Goal: Information Seeking & Learning: Learn about a topic

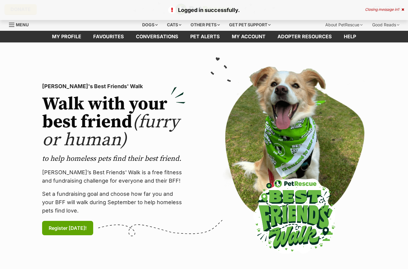
click at [18, 26] on span "Menu" at bounding box center [22, 24] width 13 height 5
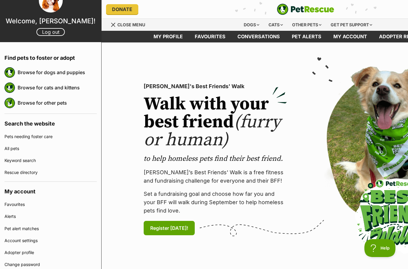
scroll to position [12, 0]
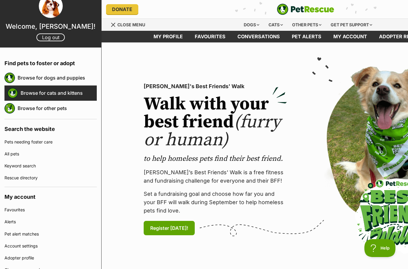
click at [8, 93] on img at bounding box center [12, 93] width 10 height 10
click at [16, 93] on img at bounding box center [12, 93] width 10 height 10
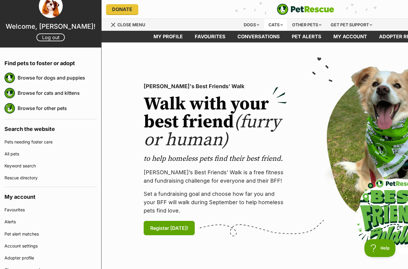
click at [276, 23] on div "Cats" at bounding box center [275, 25] width 23 height 12
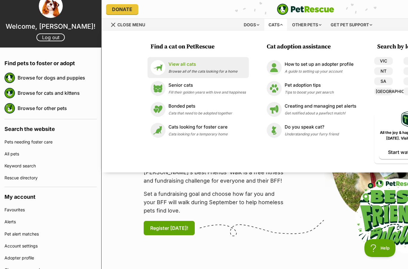
click at [161, 60] on img at bounding box center [158, 67] width 15 height 15
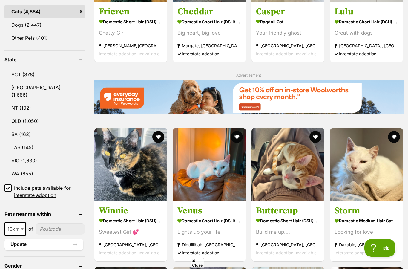
scroll to position [267, 0]
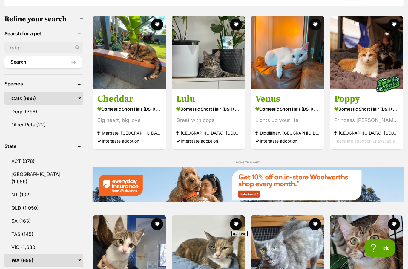
scroll to position [180, 0]
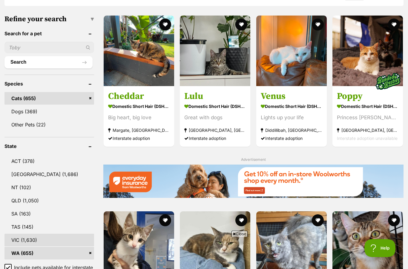
click at [16, 250] on link "WA (655)" at bounding box center [49, 253] width 90 height 13
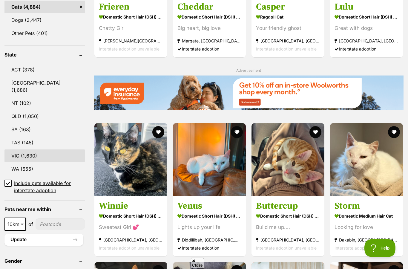
click at [17, 152] on link "VIC (1,630)" at bounding box center [44, 155] width 80 height 13
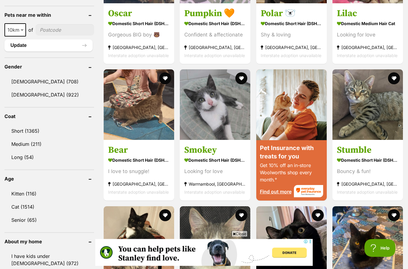
scroll to position [458, 0]
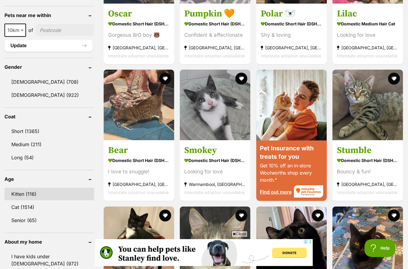
click at [54, 191] on link "Kitten (116)" at bounding box center [49, 194] width 90 height 13
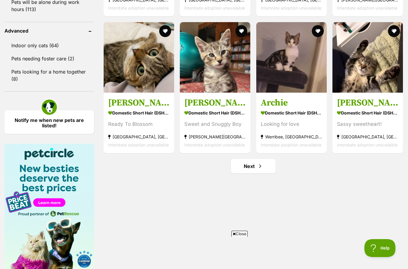
scroll to position [774, 0]
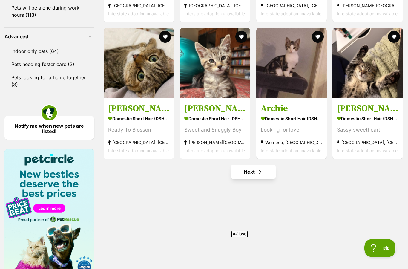
click at [263, 174] on span "Next page" at bounding box center [260, 171] width 6 height 7
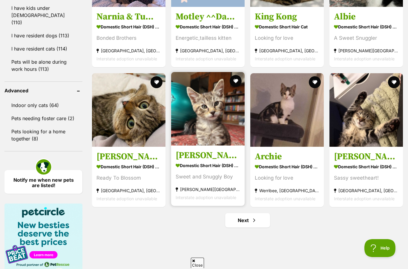
click at [208, 146] on img at bounding box center [208, 109] width 74 height 74
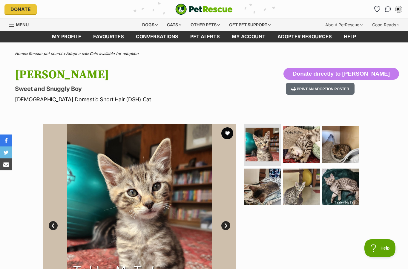
click at [223, 231] on img at bounding box center [140, 221] width 194 height 194
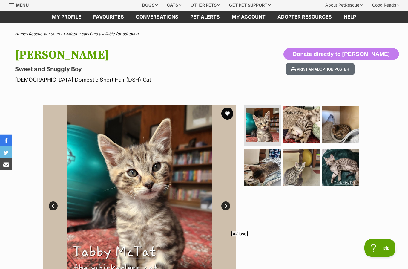
scroll to position [20, 0]
click at [306, 131] on img at bounding box center [301, 124] width 39 height 39
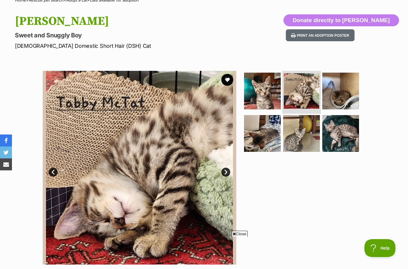
scroll to position [51, 0]
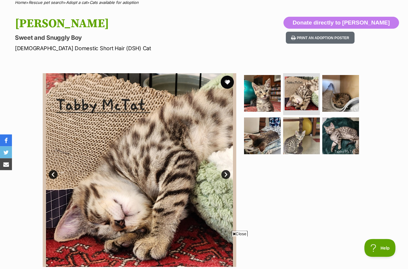
click at [227, 81] on button "favourite" at bounding box center [227, 82] width 13 height 13
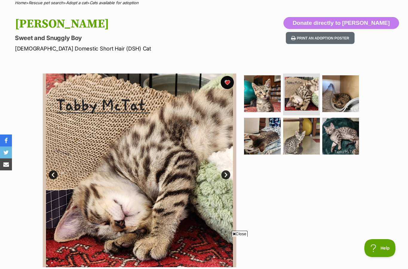
scroll to position [51, 0]
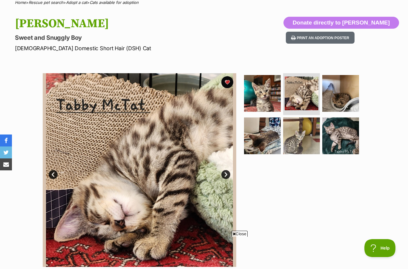
click at [242, 232] on span "Close" at bounding box center [240, 234] width 16 height 6
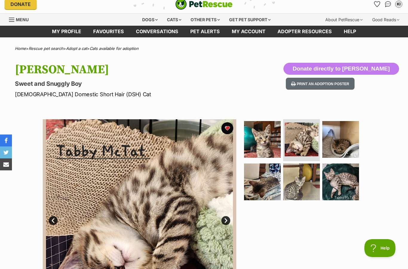
scroll to position [21, 0]
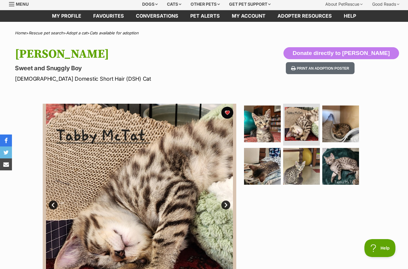
click at [228, 207] on link "Next" at bounding box center [225, 205] width 9 height 9
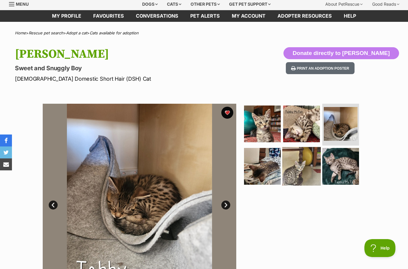
click at [306, 160] on img at bounding box center [301, 166] width 39 height 39
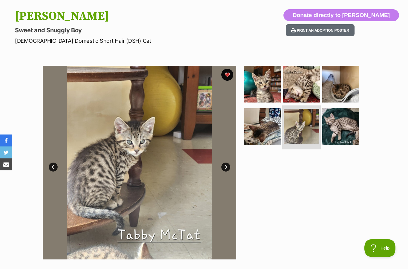
scroll to position [0, 0]
click at [227, 167] on link "Next" at bounding box center [225, 167] width 9 height 9
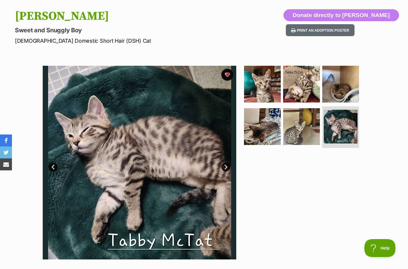
click at [224, 165] on link "Next" at bounding box center [225, 167] width 9 height 9
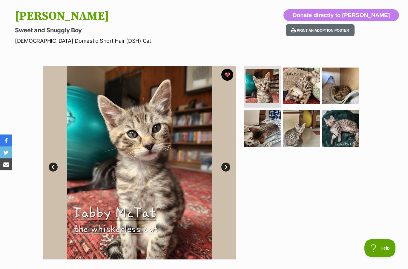
click at [59, 159] on img at bounding box center [140, 163] width 194 height 194
click at [58, 161] on img at bounding box center [140, 163] width 194 height 194
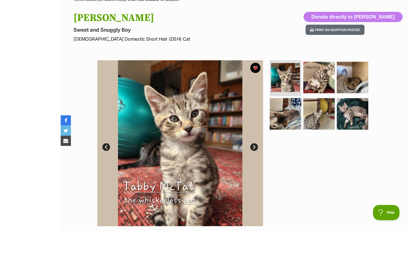
scroll to position [50, 0]
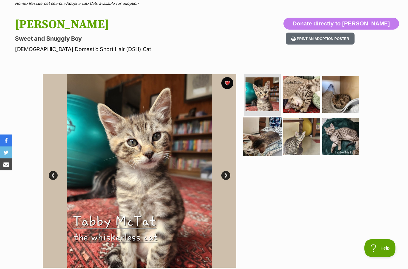
click at [262, 139] on img at bounding box center [262, 136] width 39 height 39
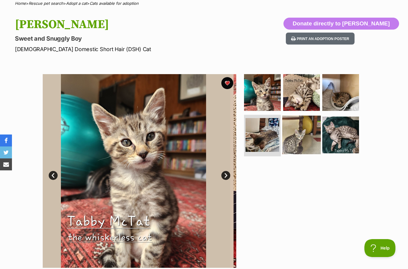
click at [318, 127] on img at bounding box center [301, 134] width 39 height 39
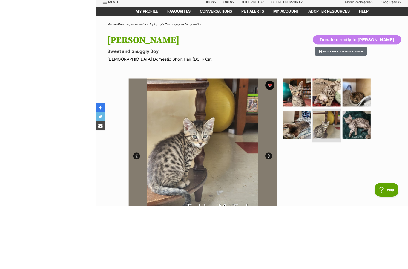
scroll to position [59, 0]
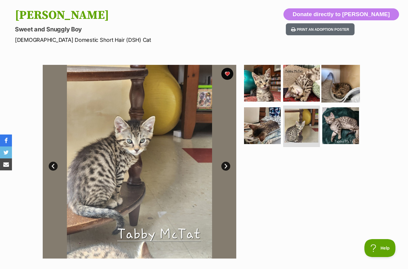
click at [350, 90] on img at bounding box center [341, 83] width 39 height 39
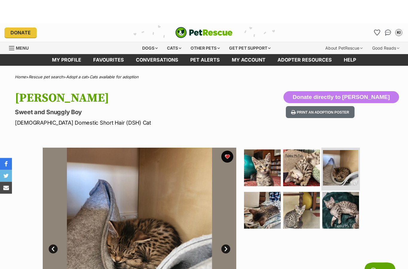
scroll to position [0, 0]
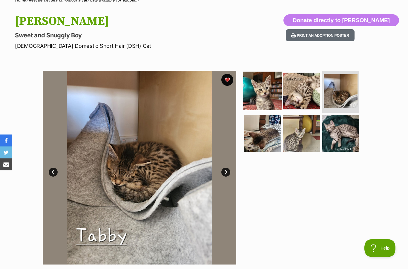
click at [259, 91] on img at bounding box center [262, 91] width 39 height 39
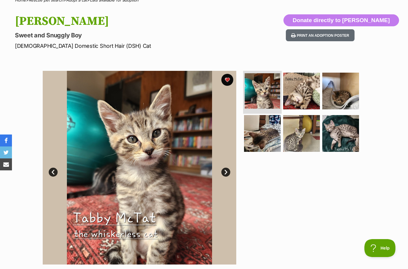
scroll to position [77, 0]
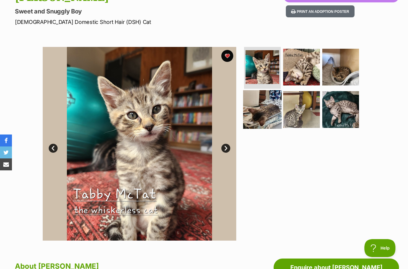
click at [277, 104] on img at bounding box center [262, 109] width 39 height 39
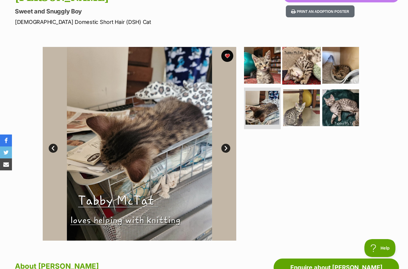
click at [302, 70] on img at bounding box center [301, 65] width 39 height 39
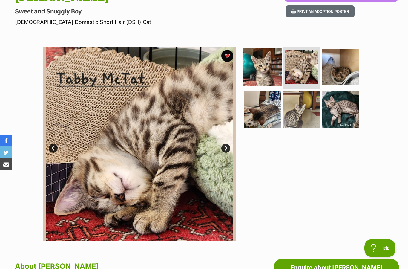
click at [259, 64] on img at bounding box center [262, 67] width 39 height 39
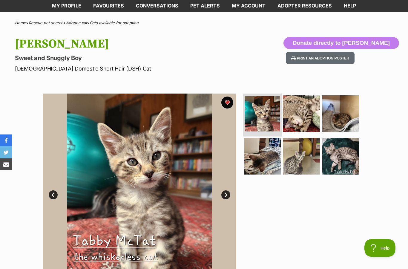
scroll to position [31, 0]
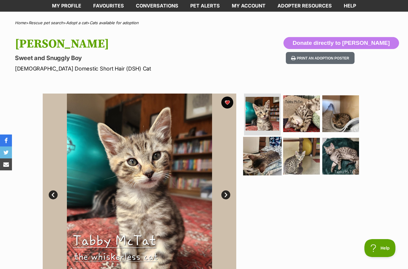
click at [272, 137] on img at bounding box center [262, 156] width 39 height 39
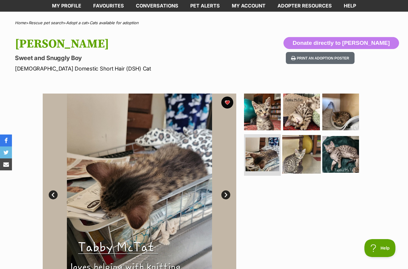
click at [295, 158] on img at bounding box center [301, 154] width 39 height 39
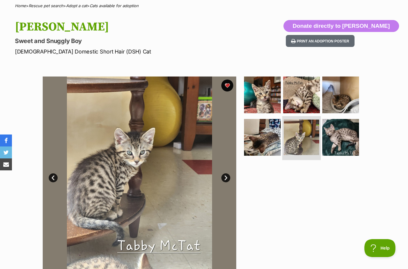
scroll to position [45, 0]
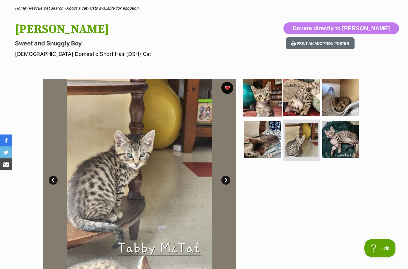
click at [269, 103] on img at bounding box center [262, 97] width 39 height 39
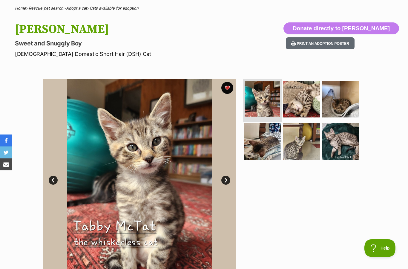
scroll to position [69, 0]
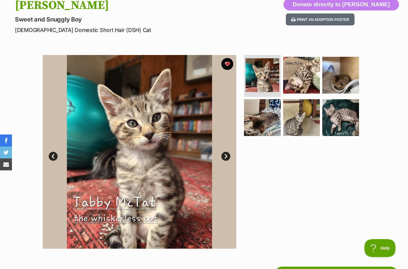
click at [82, 190] on img at bounding box center [140, 152] width 194 height 194
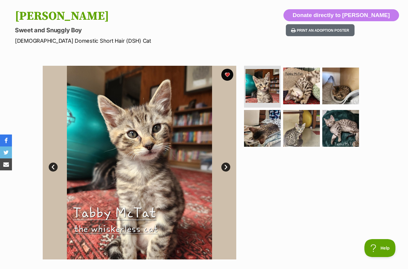
scroll to position [58, 0]
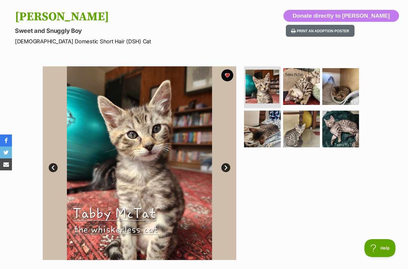
click at [94, 108] on img at bounding box center [140, 163] width 194 height 194
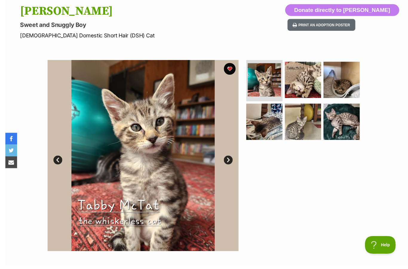
scroll to position [91, 0]
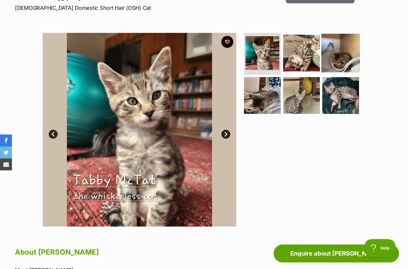
click at [351, 56] on img at bounding box center [341, 53] width 39 height 39
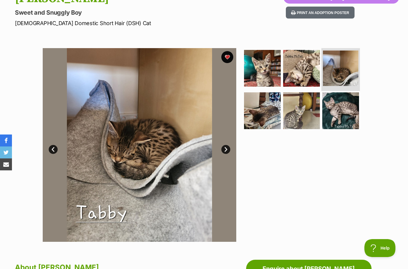
scroll to position [100, 0]
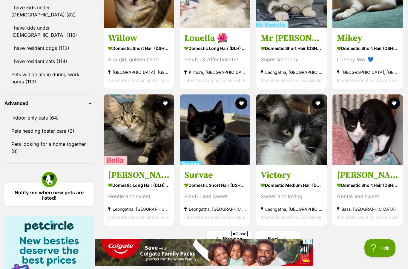
scroll to position [708, 0]
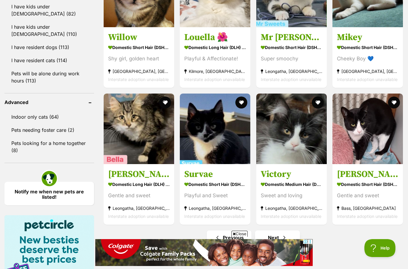
click at [284, 238] on span "Next page" at bounding box center [285, 237] width 6 height 7
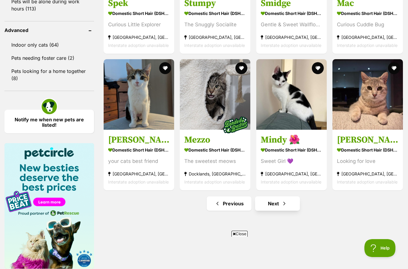
click at [272, 205] on link "Next" at bounding box center [277, 203] width 45 height 14
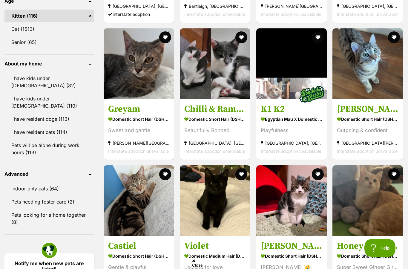
scroll to position [712, 0]
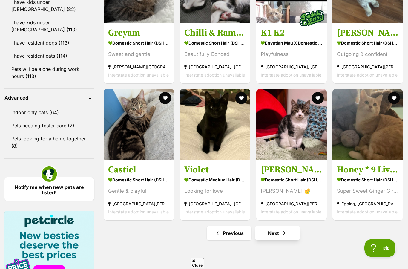
click at [282, 233] on span "Next page" at bounding box center [285, 233] width 6 height 7
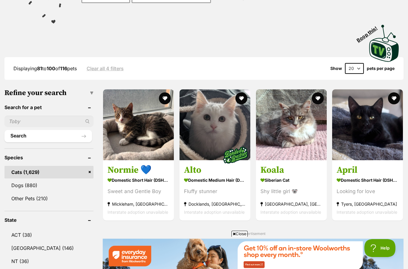
scroll to position [105, 0]
